Goal: Task Accomplishment & Management: Use online tool/utility

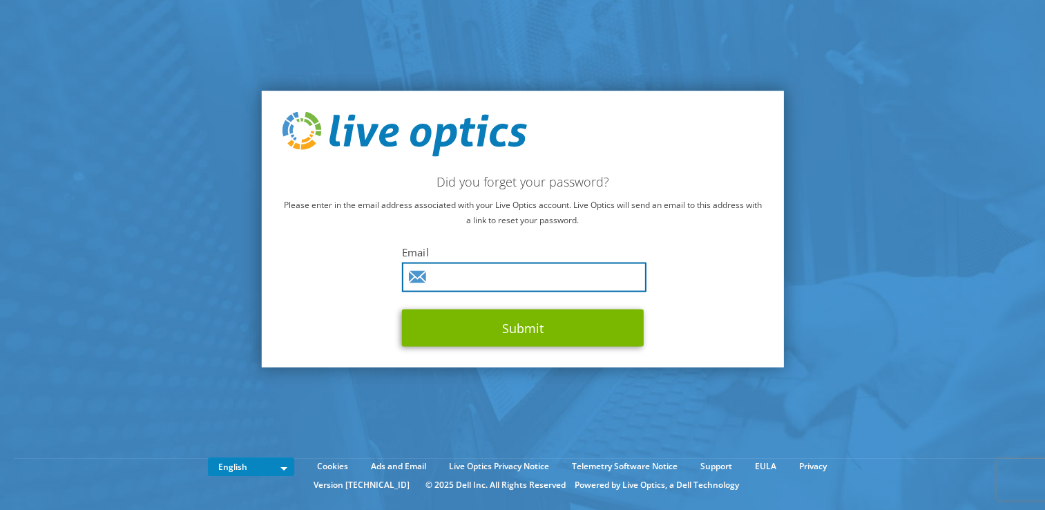
click at [491, 280] on input "text" at bounding box center [524, 277] width 244 height 30
type input "ravi.ramananda@canarahsbclife.in"
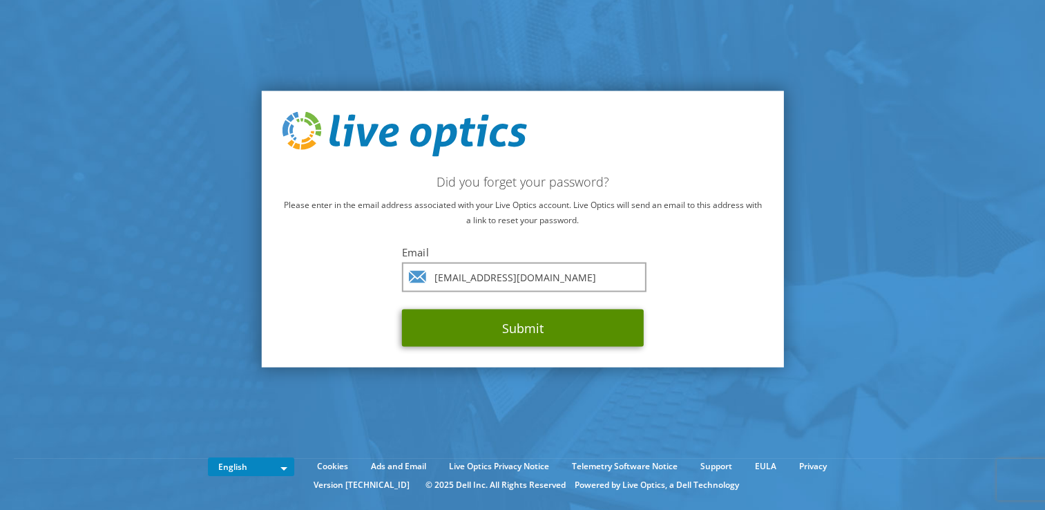
click at [515, 324] on button "Submit" at bounding box center [523, 327] width 242 height 37
click at [575, 324] on button "Submit" at bounding box center [523, 327] width 242 height 37
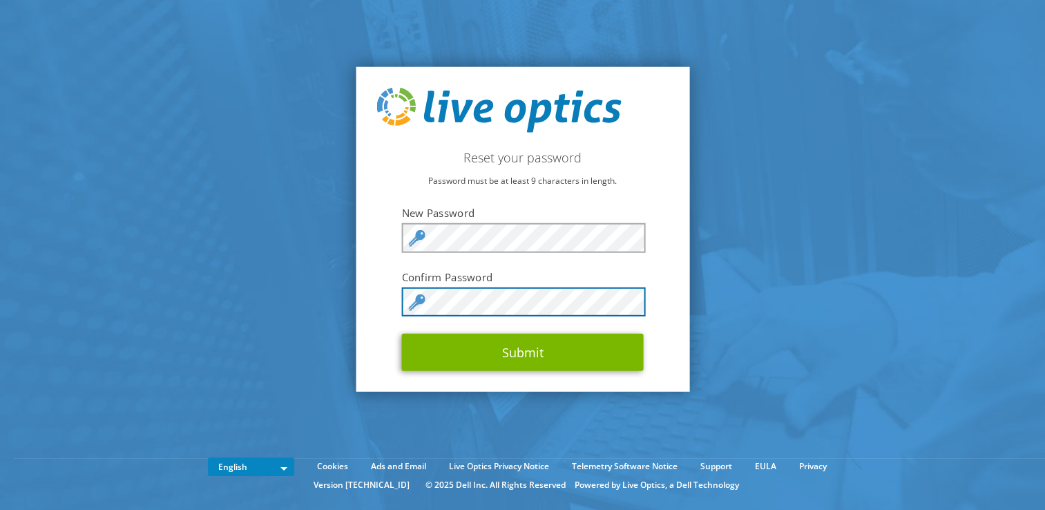
click at [402, 333] on button "Submit" at bounding box center [523, 351] width 242 height 37
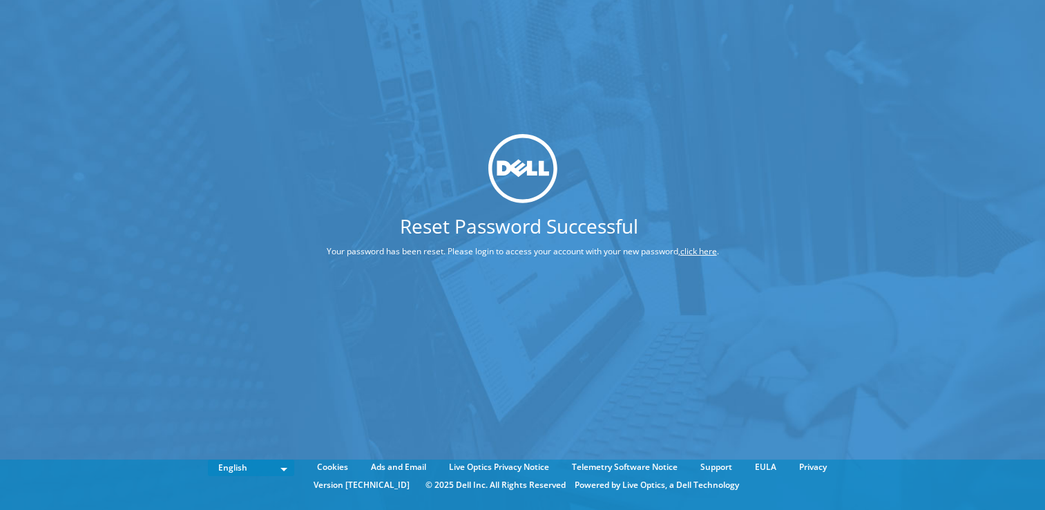
click at [700, 249] on link "click here" at bounding box center [698, 251] width 37 height 12
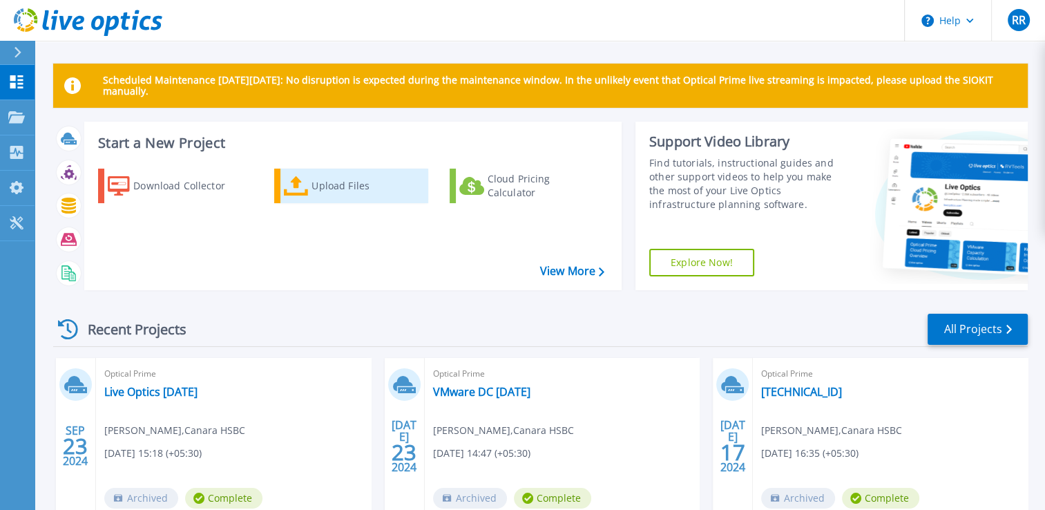
click at [320, 187] on div "Upload Files" at bounding box center [366, 186] width 110 height 28
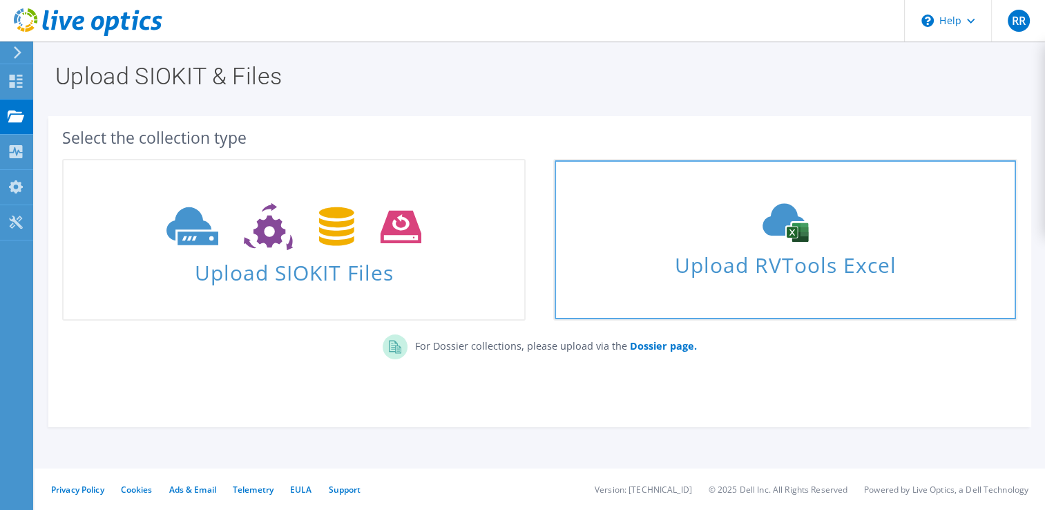
click at [846, 263] on span "Upload RVTools Excel" at bounding box center [784, 261] width 460 height 30
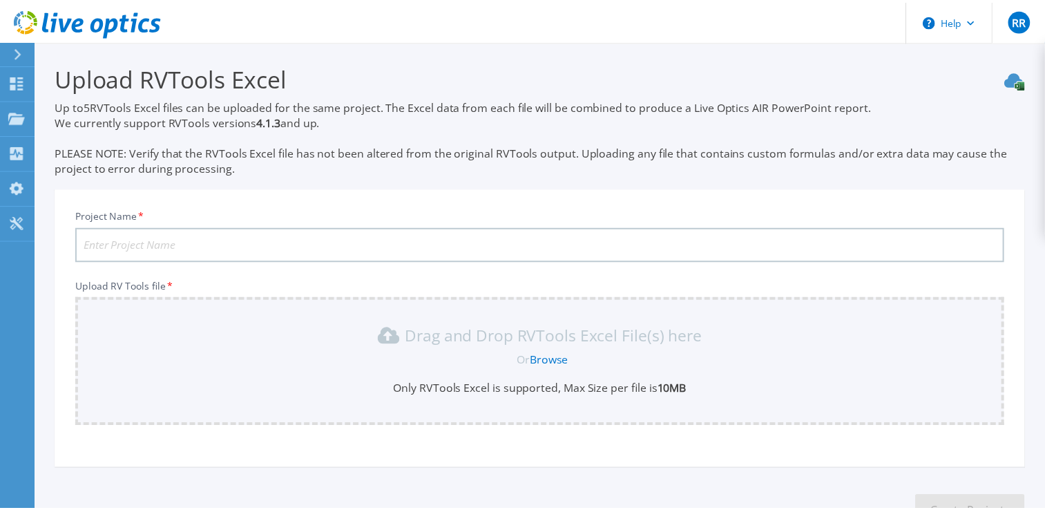
scroll to position [99, 0]
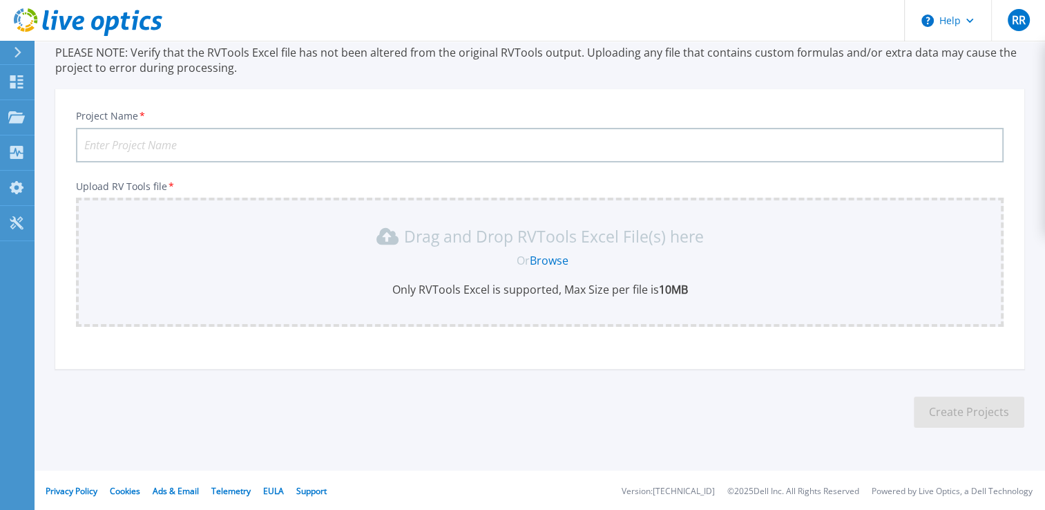
click at [266, 140] on input "Project Name *" at bounding box center [539, 145] width 927 height 35
click at [561, 255] on link "Browse" at bounding box center [549, 260] width 39 height 15
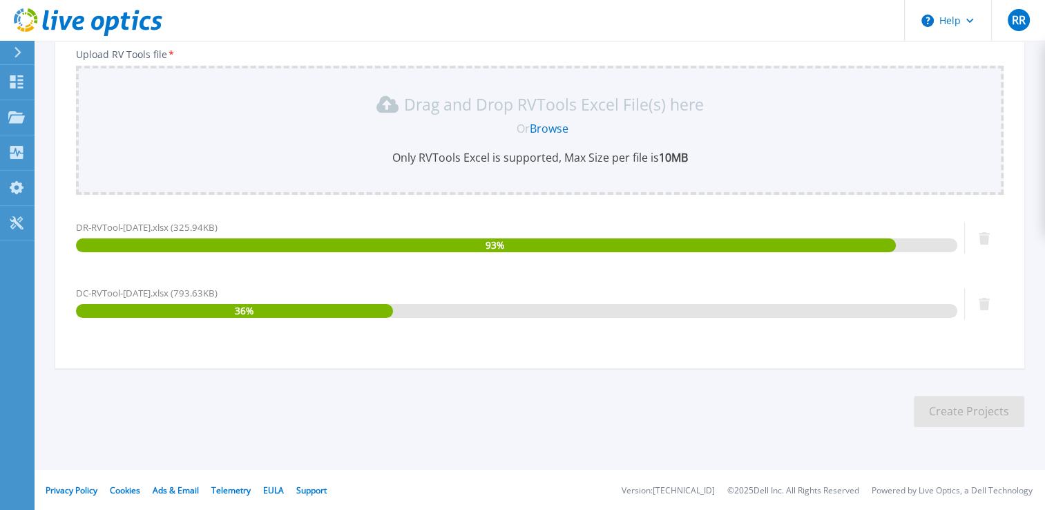
scroll to position [0, 0]
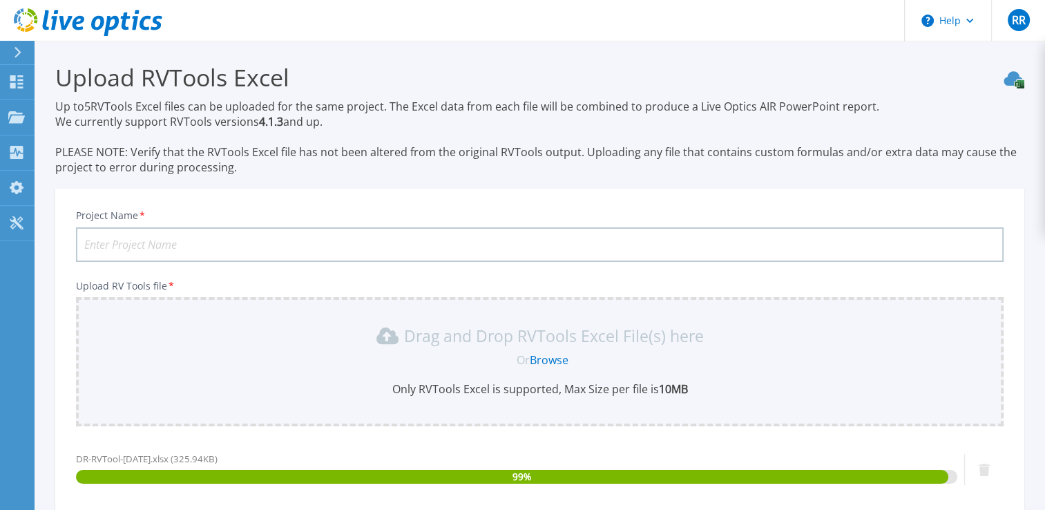
click at [326, 237] on input "Project Name *" at bounding box center [539, 244] width 927 height 35
type input "D"
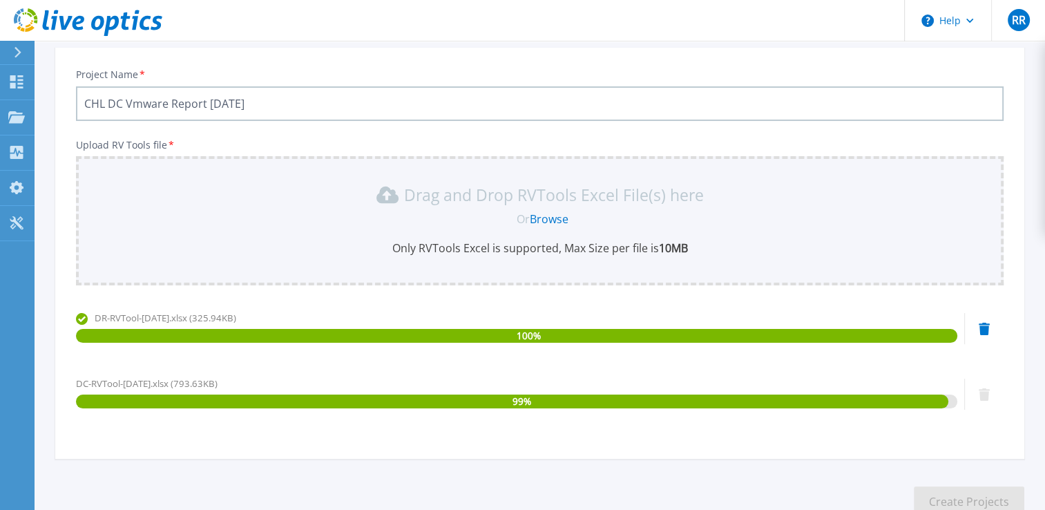
scroll to position [231, 0]
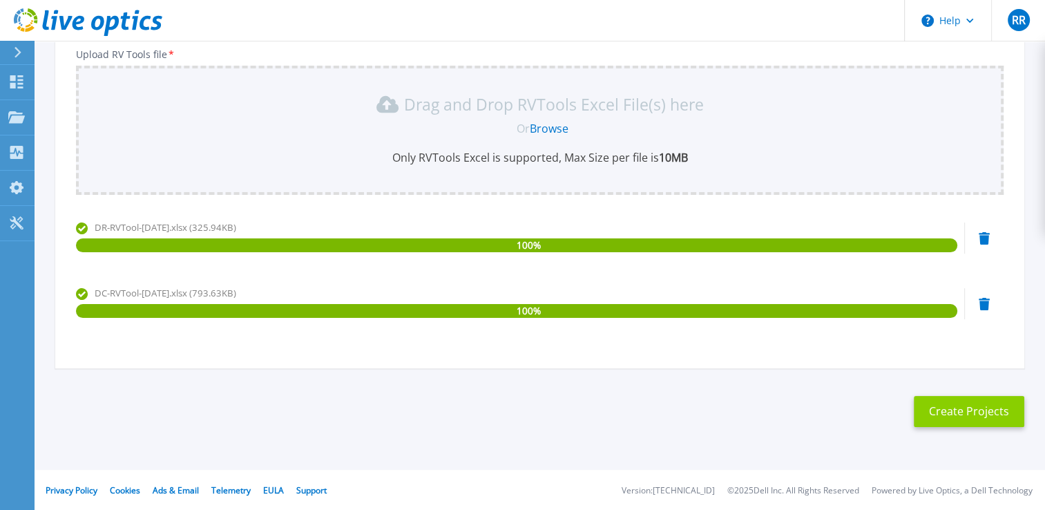
type input "CHL DC Vmware Report [DATE]"
click at [969, 412] on button "Create Projects" at bounding box center [968, 411] width 110 height 31
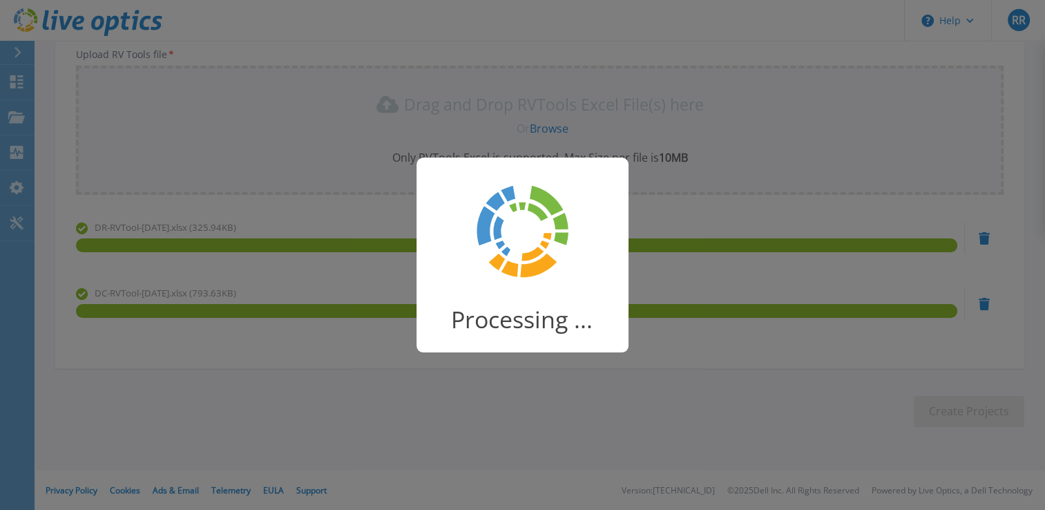
scroll to position [146, 0]
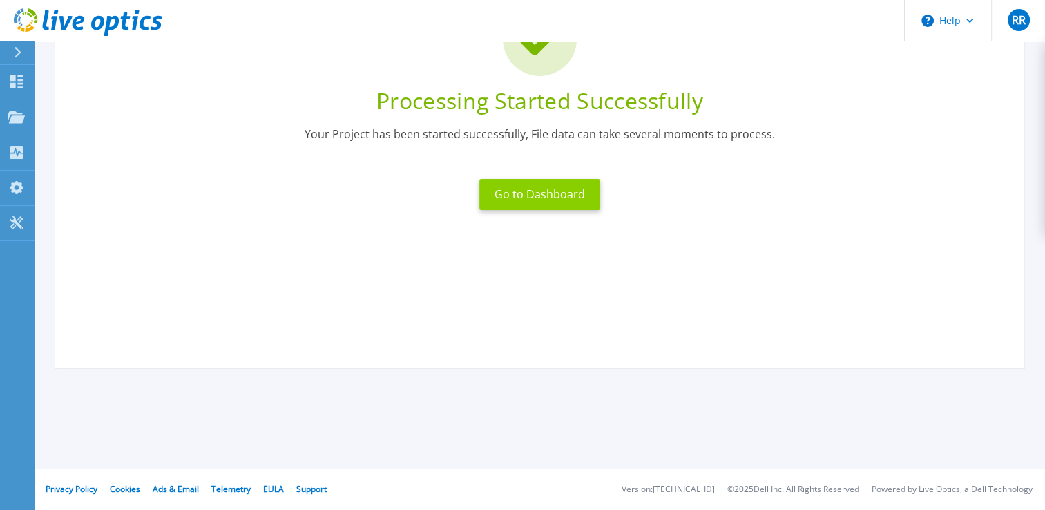
click at [559, 191] on button "Go to Dashboard" at bounding box center [539, 194] width 121 height 31
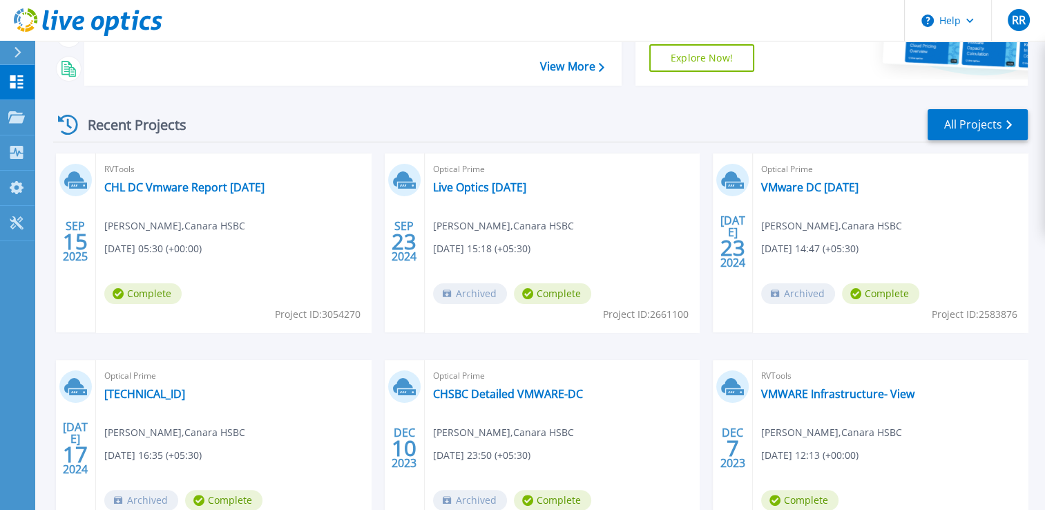
scroll to position [207, 0]
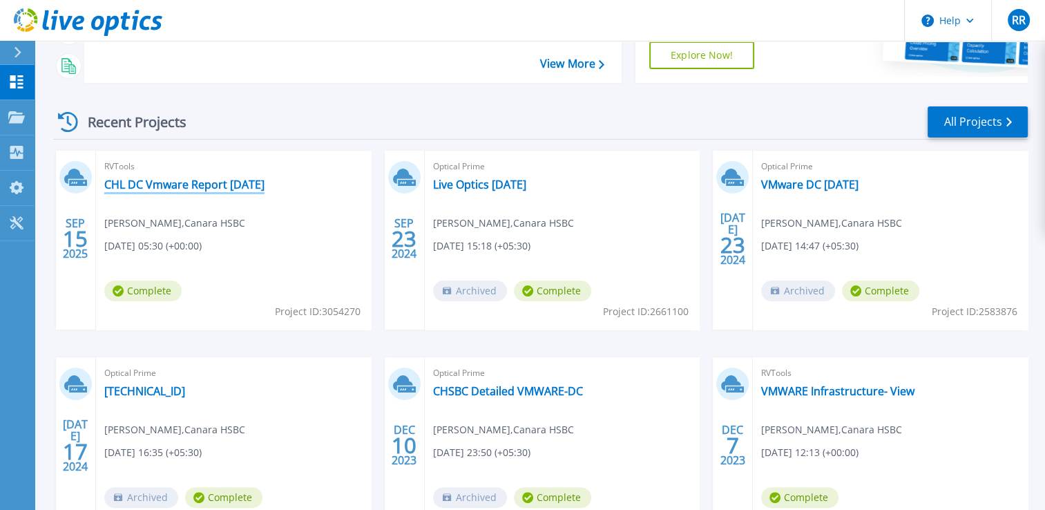
click at [203, 181] on link "CHL DC Vmware Report [DATE]" at bounding box center [184, 184] width 160 height 14
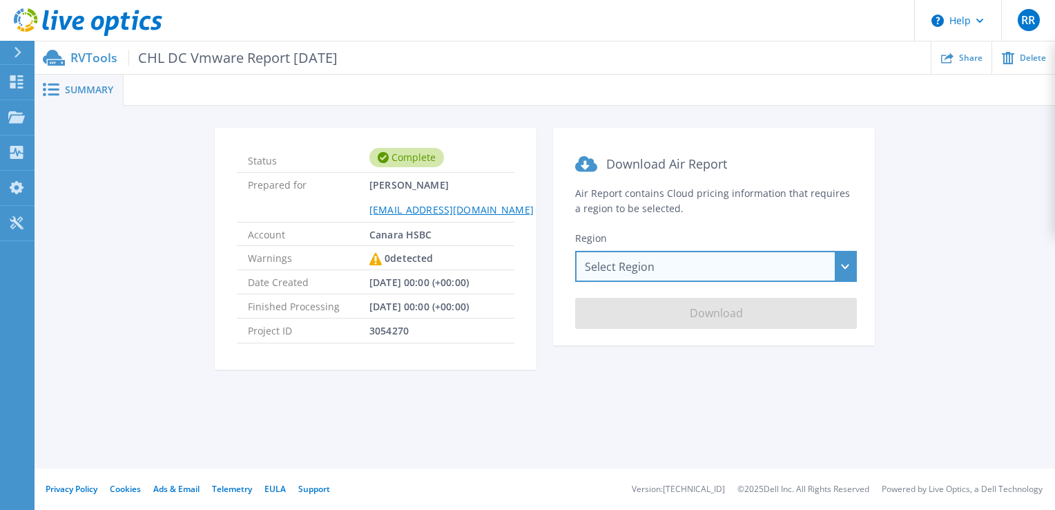
click at [685, 259] on div "Select Region [GEOGRAPHIC_DATA] ([GEOGRAPHIC_DATA]) [GEOGRAPHIC_DATA] ([GEOGRAP…" at bounding box center [716, 266] width 282 height 31
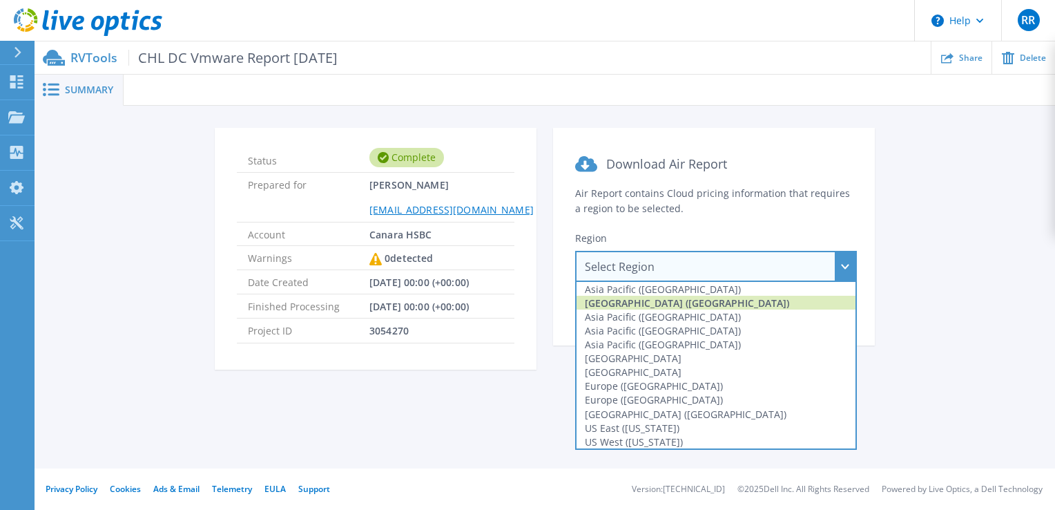
click at [685, 300] on div "[GEOGRAPHIC_DATA] ([GEOGRAPHIC_DATA])" at bounding box center [715, 302] width 279 height 14
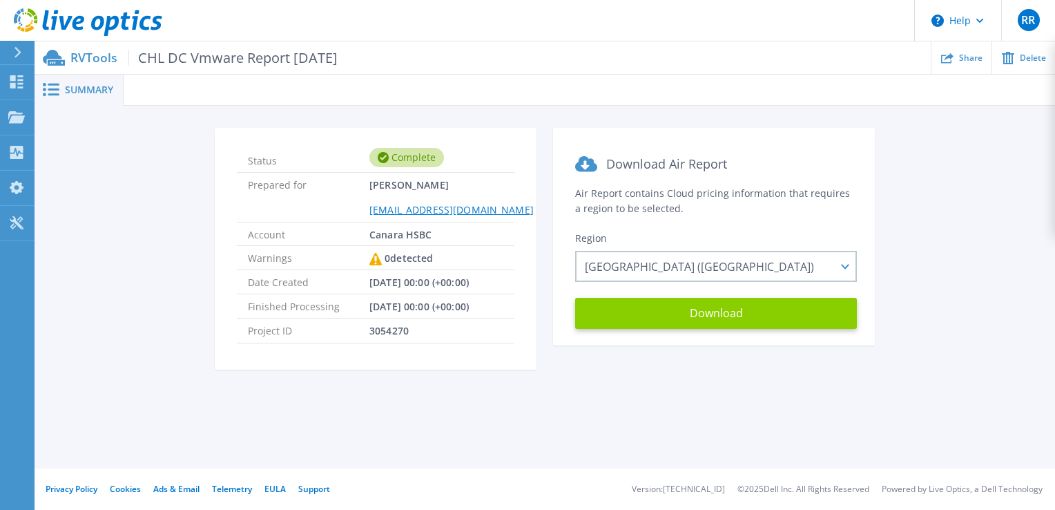
click at [740, 316] on button "Download" at bounding box center [716, 313] width 282 height 31
